Goal: Information Seeking & Learning: Learn about a topic

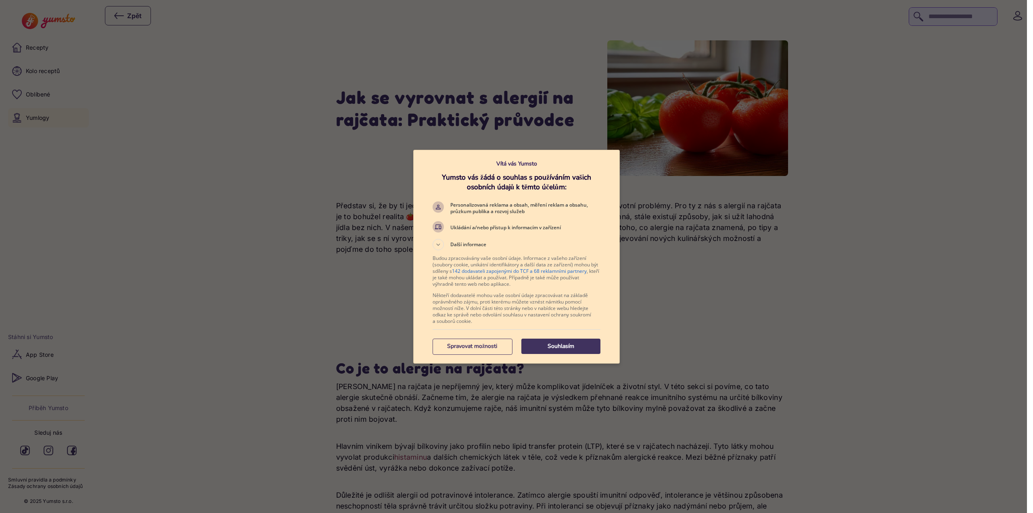
click at [567, 347] on p "Souhlasím" at bounding box center [560, 346] width 79 height 8
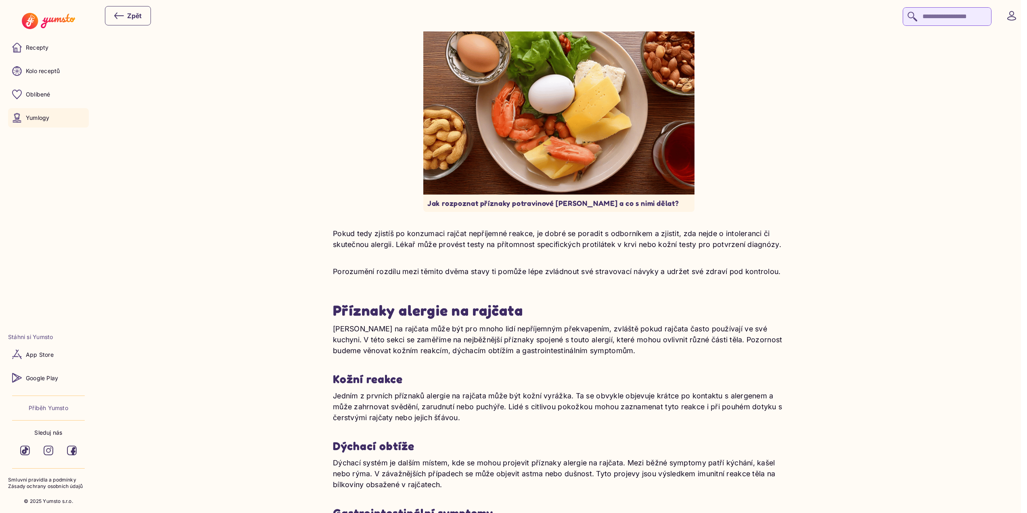
scroll to position [646, 0]
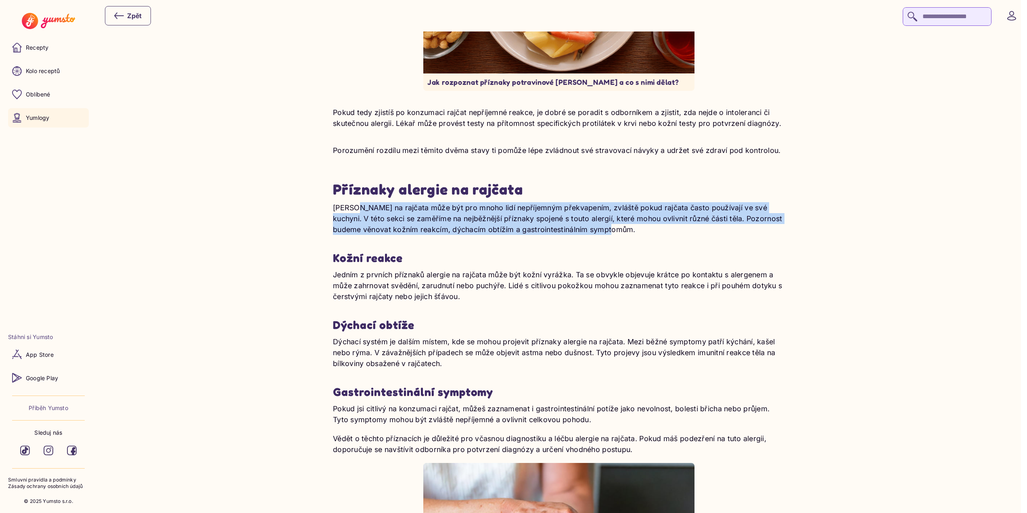
drag, startPoint x: 353, startPoint y: 208, endPoint x: 627, endPoint y: 236, distance: 275.8
click at [627, 236] on div "[PERSON_NAME] na rajčata může být pro mnoho lidí nepříjemným překvapením, zvláš…" at bounding box center [559, 408] width 452 height 413
click at [589, 218] on p "[PERSON_NAME] na rajčata může být pro mnoho lidí nepříjemným překvapením, zvláš…" at bounding box center [559, 218] width 452 height 33
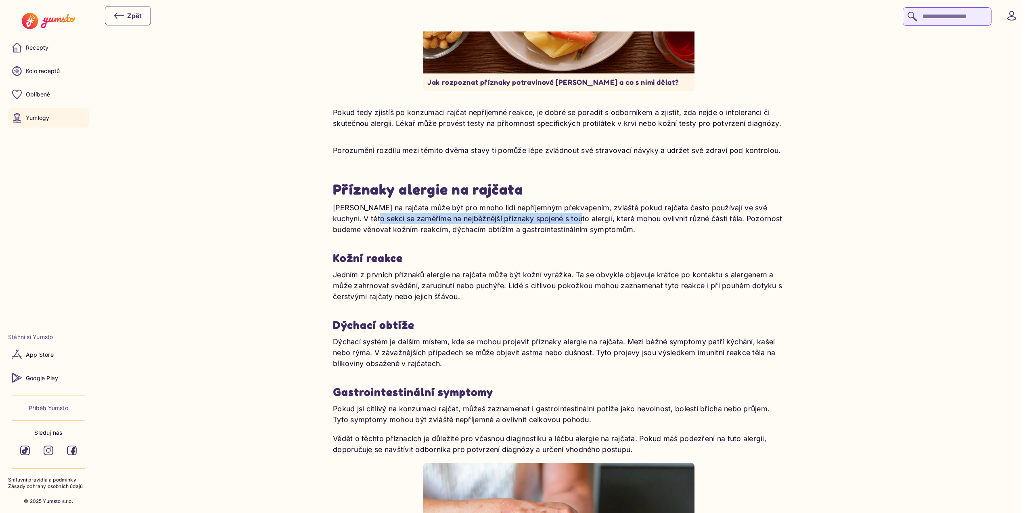
drag, startPoint x: 347, startPoint y: 222, endPoint x: 548, endPoint y: 218, distance: 200.6
click at [548, 218] on p "[PERSON_NAME] na rajčata může být pro mnoho lidí nepříjemným překvapením, zvláš…" at bounding box center [559, 218] width 452 height 33
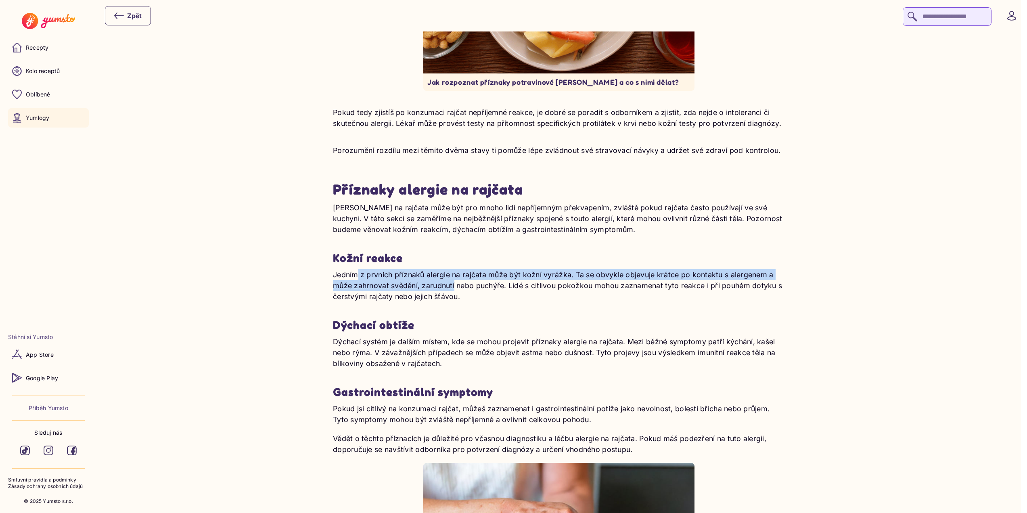
drag, startPoint x: 357, startPoint y: 278, endPoint x: 475, endPoint y: 289, distance: 118.3
click at [468, 286] on p "Jedním z prvních příznaků alergie na rajčata může být kožní vyrážka. Ta se obvy…" at bounding box center [559, 285] width 452 height 33
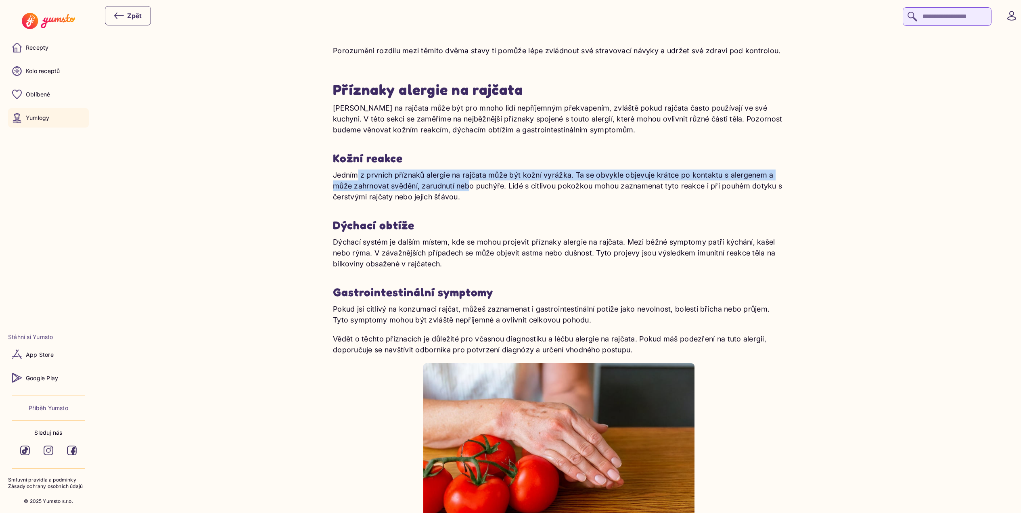
scroll to position [767, 0]
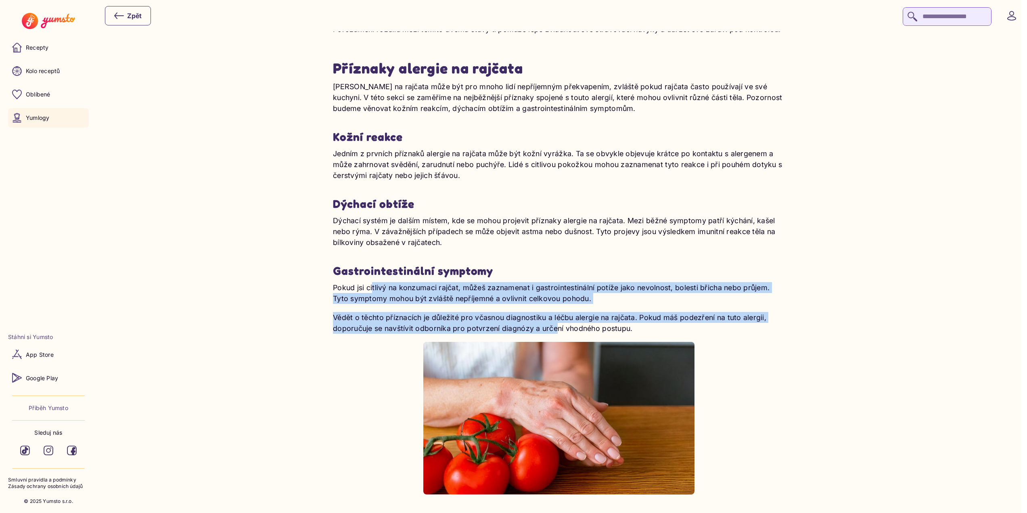
drag, startPoint x: 373, startPoint y: 289, endPoint x: 589, endPoint y: 334, distance: 220.2
click at [560, 333] on div "Pokud jsi citlivý na konzumaci rajčat, můžeš zaznamenat i gastrointestinální po…" at bounding box center [559, 388] width 452 height 212
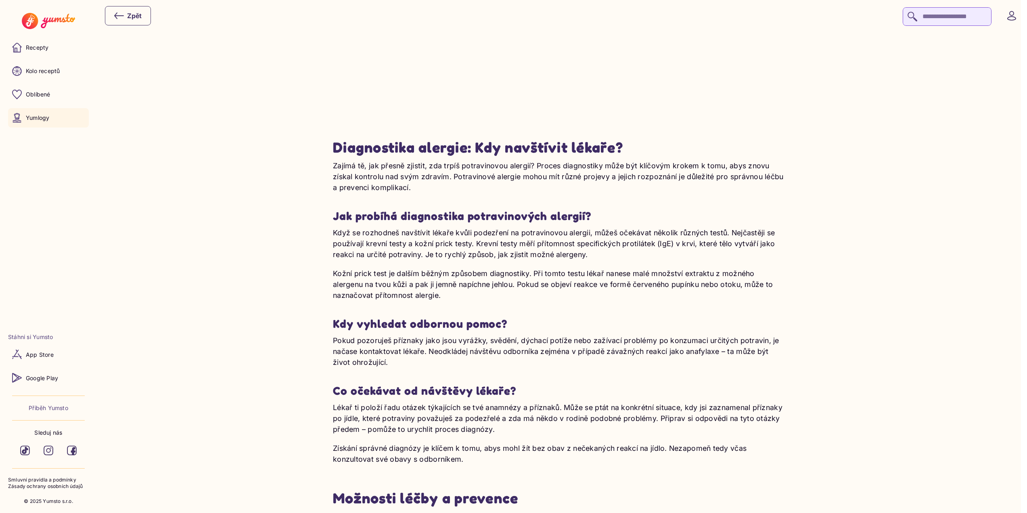
scroll to position [1453, 0]
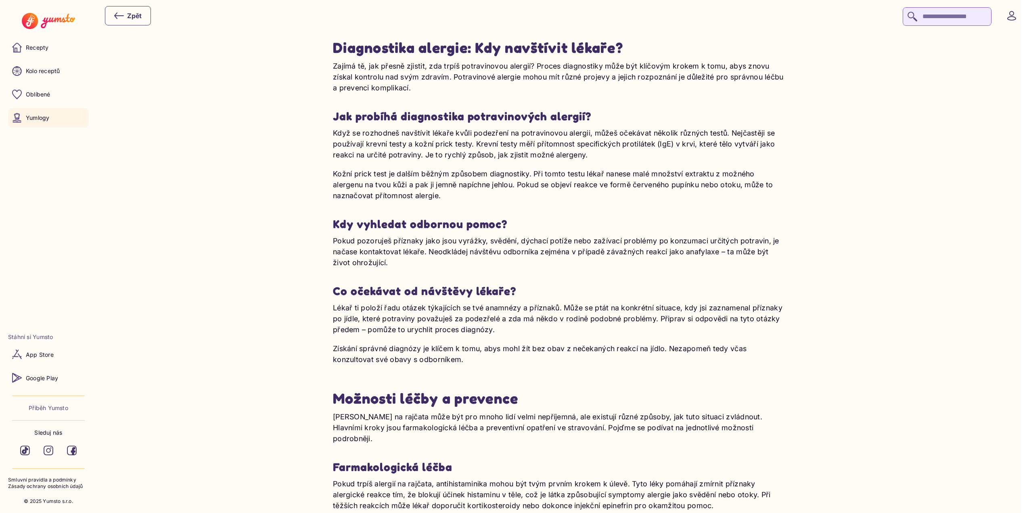
drag, startPoint x: 353, startPoint y: 136, endPoint x: 576, endPoint y: 192, distance: 230.2
click at [576, 192] on div "Když se rozhodneš navštívit lékaře kvůli podezření na potravinovou alergii, můž…" at bounding box center [559, 164] width 452 height 73
click at [398, 177] on p "Kožní prick test je dalším běžným způsobem diagnostiky. Při tomto testu lékař n…" at bounding box center [559, 184] width 452 height 33
drag, startPoint x: 374, startPoint y: 176, endPoint x: 479, endPoint y: 202, distance: 108.0
click at [479, 202] on div "Zajímá tě, jak přesně zjistit, zda trpíš potravinovou alergií? Proces diagnosti…" at bounding box center [559, 213] width 452 height 304
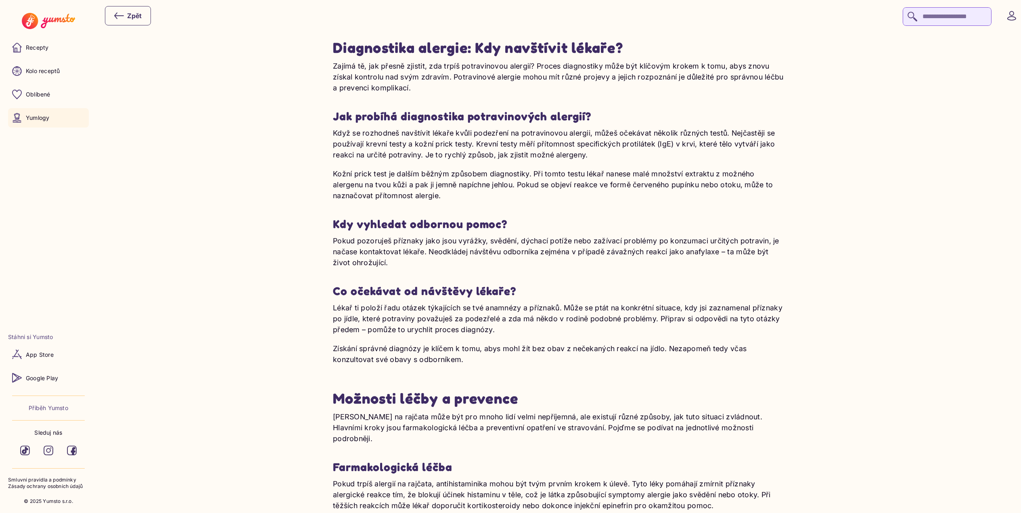
click at [508, 184] on p "Kožní prick test je dalším běžným způsobem diagnostiky. Při tomto testu lékař n…" at bounding box center [559, 184] width 452 height 33
click at [401, 184] on p "Kožní prick test je dalším běžným způsobem diagnostiky. Při tomto testu lékař n…" at bounding box center [559, 184] width 452 height 33
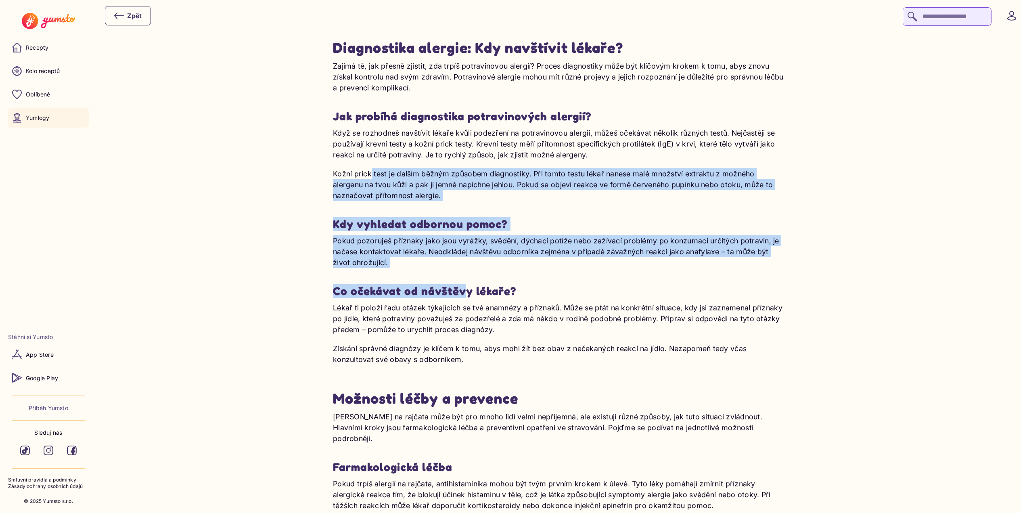
drag, startPoint x: 371, startPoint y: 179, endPoint x: 466, endPoint y: 299, distance: 153.4
click at [466, 299] on div "Zajímá tě, jak přesně zjistit, zda trpíš potravinovou alergií? Proces diagnosti…" at bounding box center [559, 213] width 452 height 304
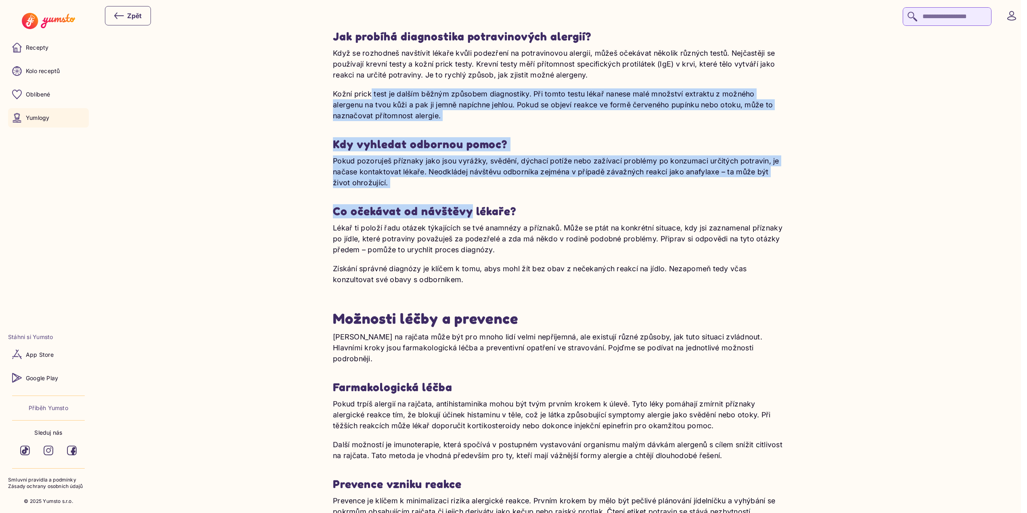
scroll to position [1534, 0]
click at [402, 163] on p "Pokud pozoruješ příznaky jako jsou vyrážky, svědění, dýchací potíže nebo zažíva…" at bounding box center [559, 171] width 452 height 33
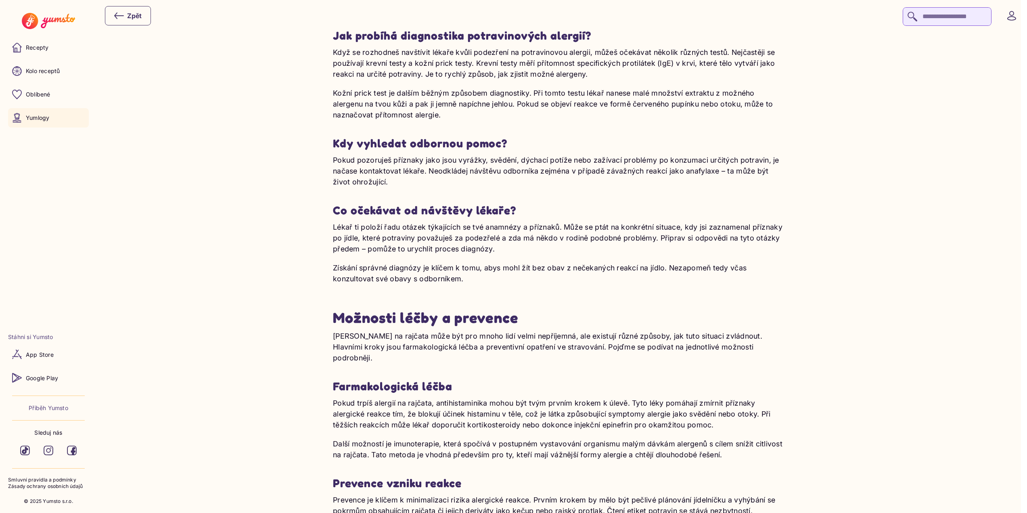
drag, startPoint x: 393, startPoint y: 161, endPoint x: 702, endPoint y: 257, distance: 324.2
click at [718, 249] on div "Zajímá tě, jak přesně zjistit, zda trpíš potravinovou alergií? Proces diagnosti…" at bounding box center [559, 132] width 452 height 304
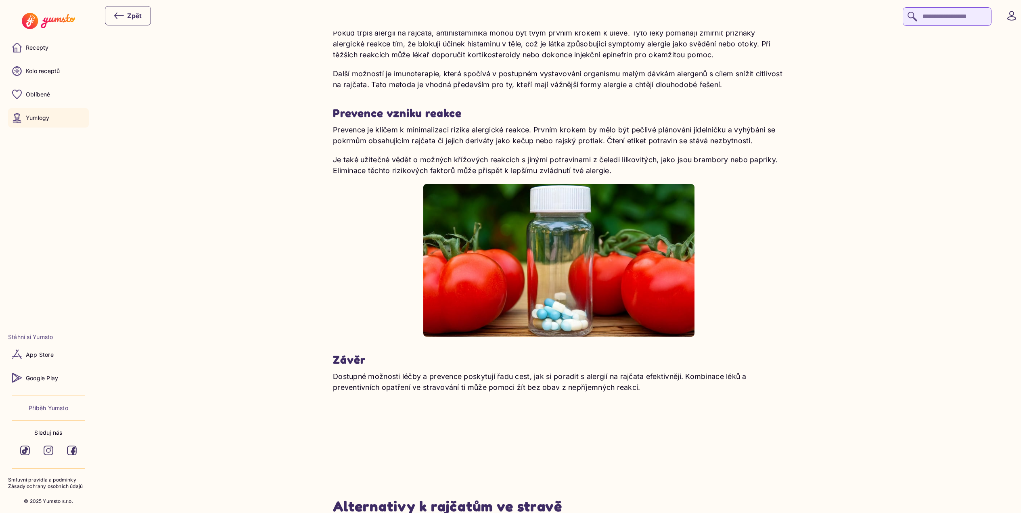
scroll to position [1897, 0]
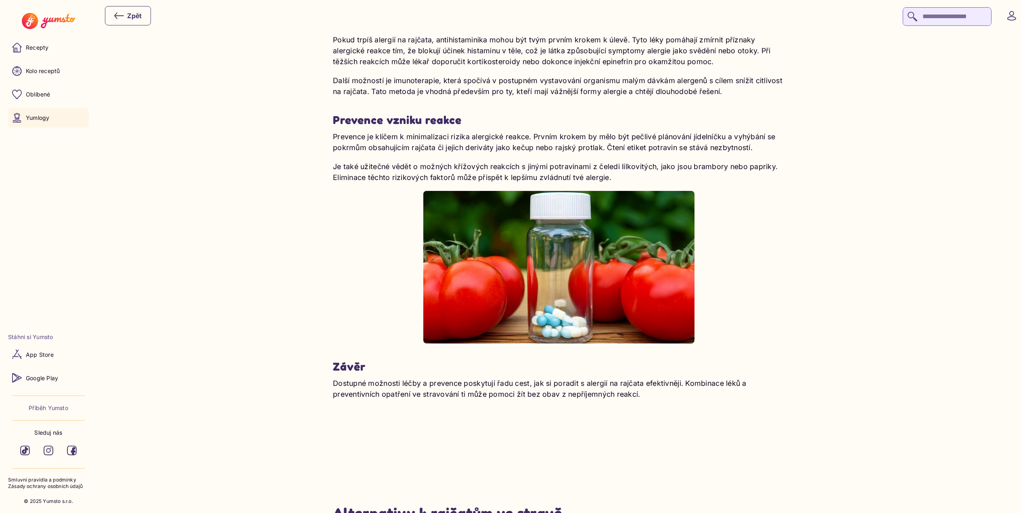
drag, startPoint x: 386, startPoint y: 138, endPoint x: 621, endPoint y: 172, distance: 237.6
click at [635, 166] on div "Prevence je klíčem k minimalizaci rizika alergické reakce. Prvním krokem by měl…" at bounding box center [559, 237] width 452 height 212
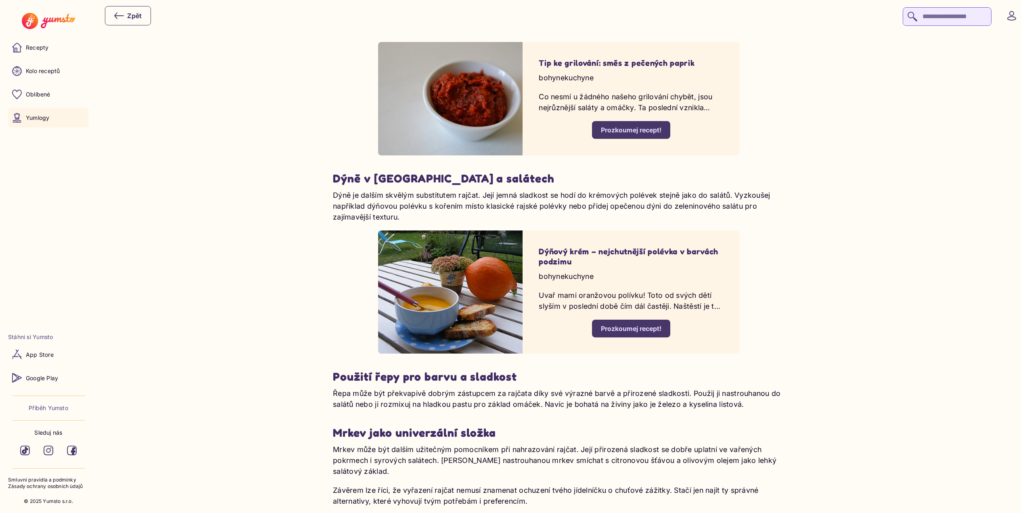
scroll to position [2502, 0]
